Goal: Navigation & Orientation: Find specific page/section

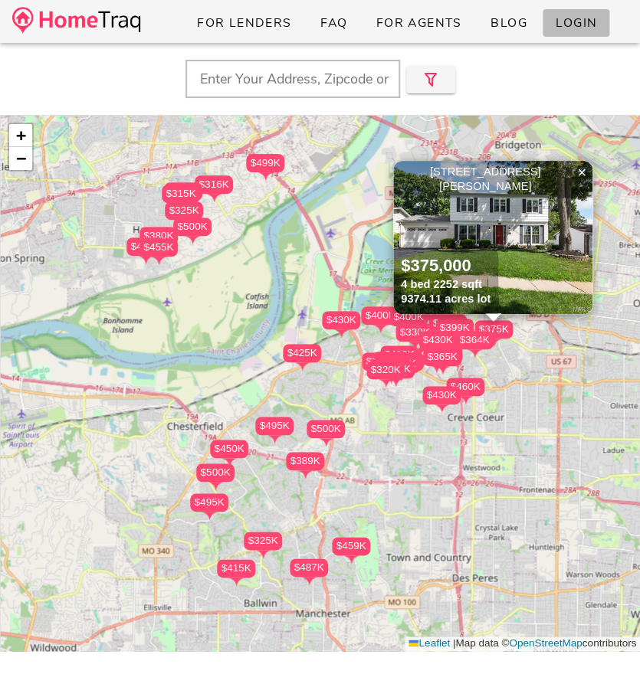
click at [581, 27] on span "Login" at bounding box center [576, 23] width 42 height 17
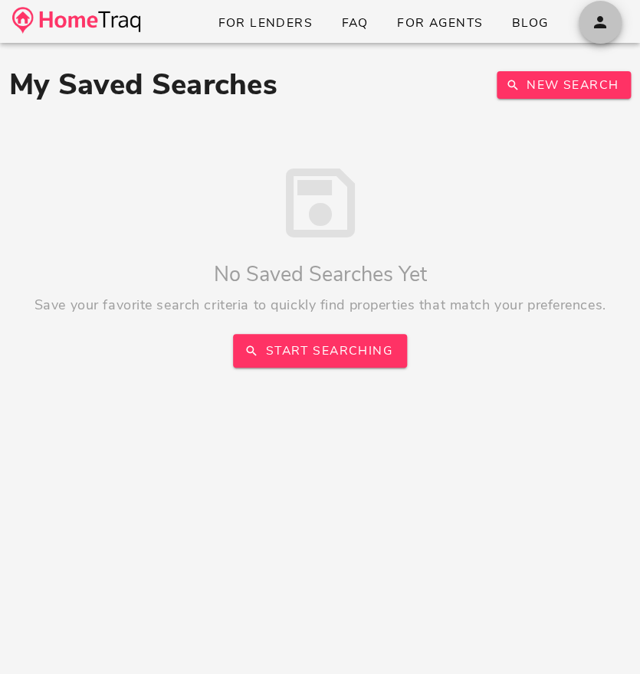
click at [605, 20] on icon "button" at bounding box center [600, 22] width 18 height 18
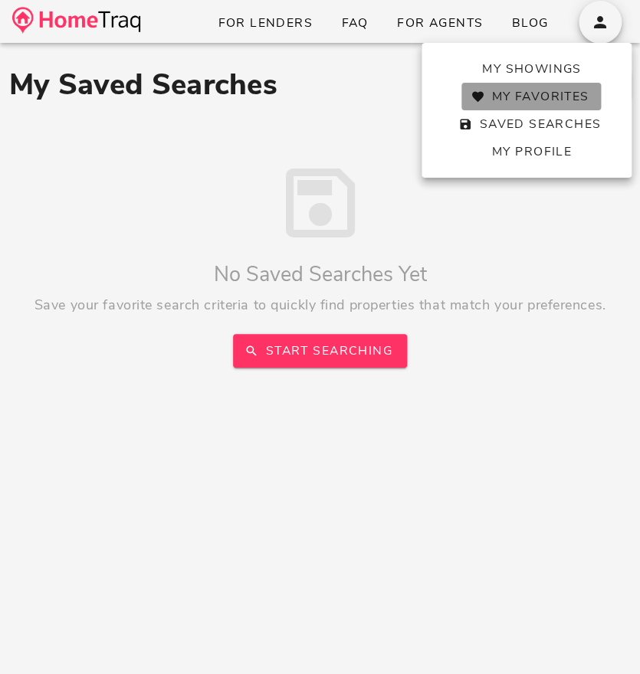
click at [540, 105] on span "My Favorites" at bounding box center [530, 96] width 115 height 17
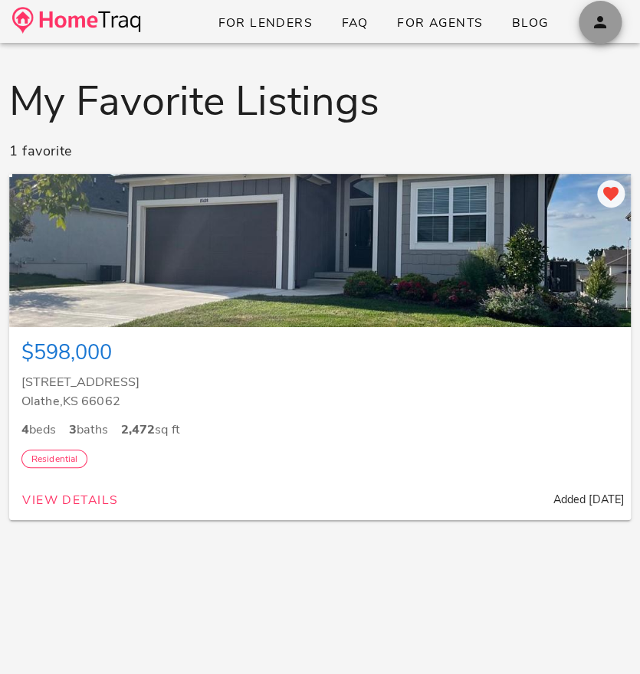
click at [605, 18] on icon "button" at bounding box center [600, 22] width 18 height 18
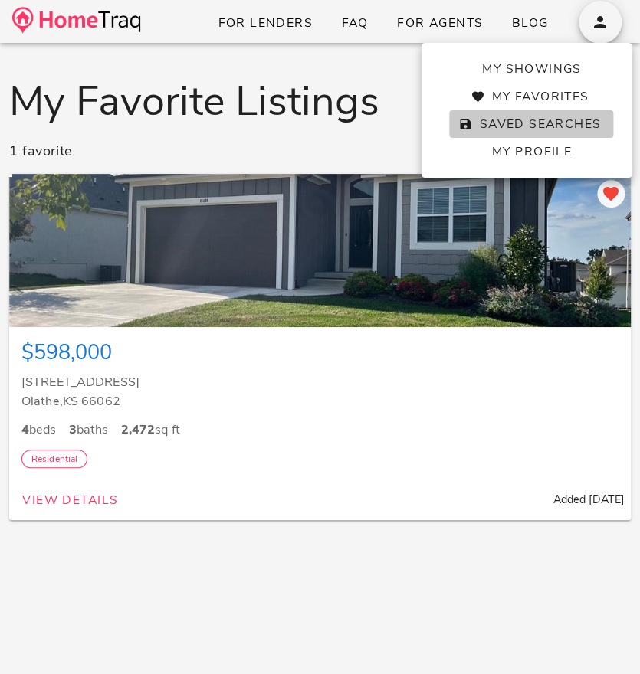
click at [548, 131] on span "Saved Searches" at bounding box center [530, 124] width 139 height 17
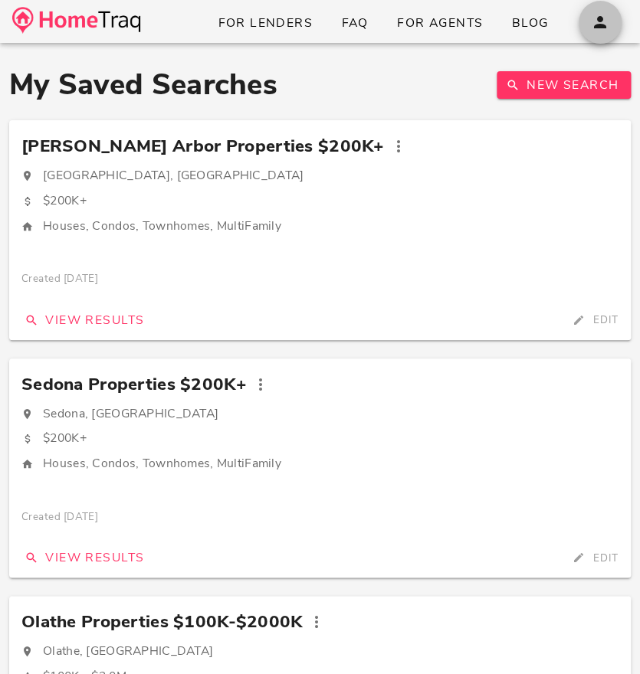
click at [608, 25] on icon "button" at bounding box center [600, 22] width 18 height 18
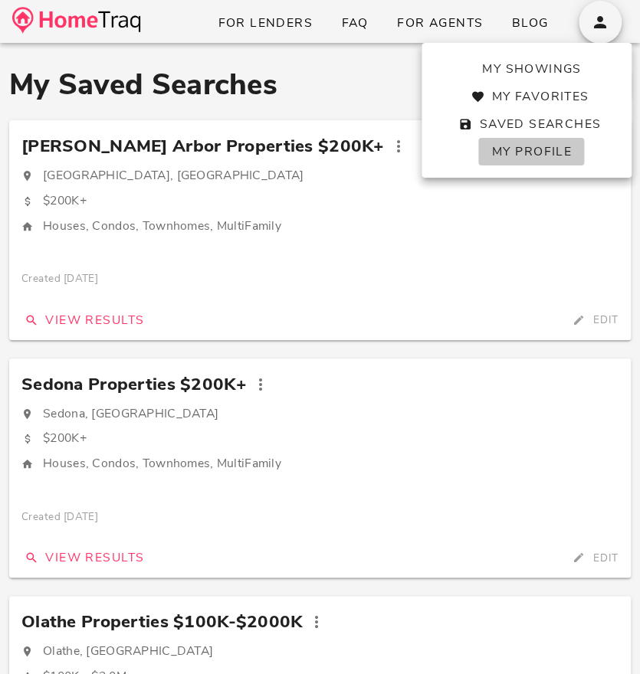
click at [542, 143] on span "My Profile" at bounding box center [530, 151] width 80 height 17
